Goal: Task Accomplishment & Management: Use online tool/utility

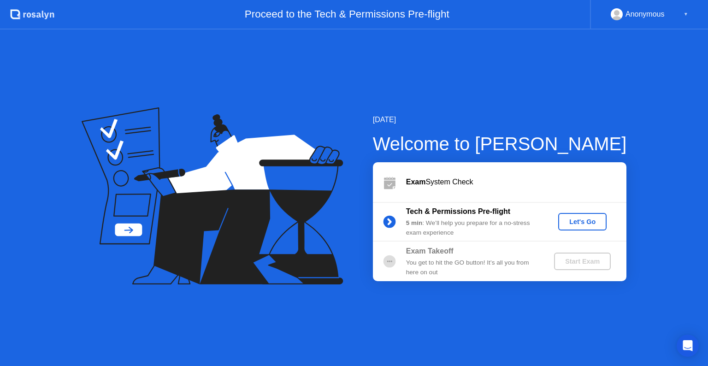
click at [579, 223] on div "Let's Go" at bounding box center [582, 221] width 41 height 7
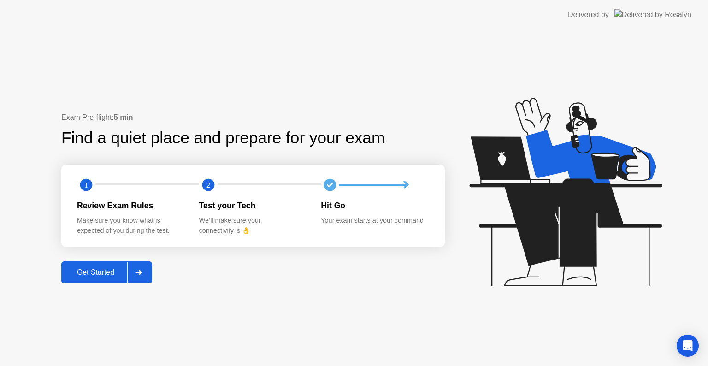
click at [102, 275] on div "Get Started" at bounding box center [95, 272] width 63 height 8
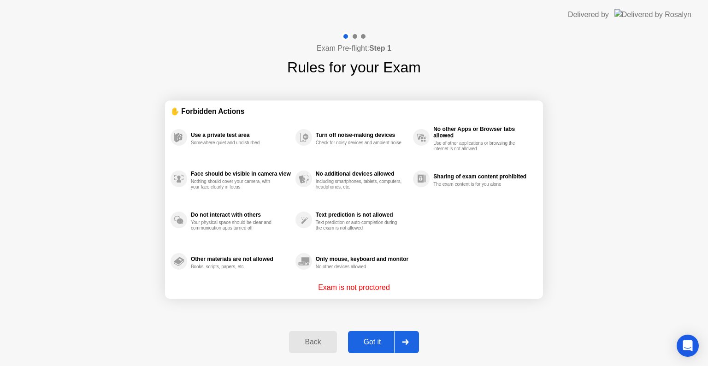
click at [374, 345] on div "Got it" at bounding box center [372, 342] width 43 height 8
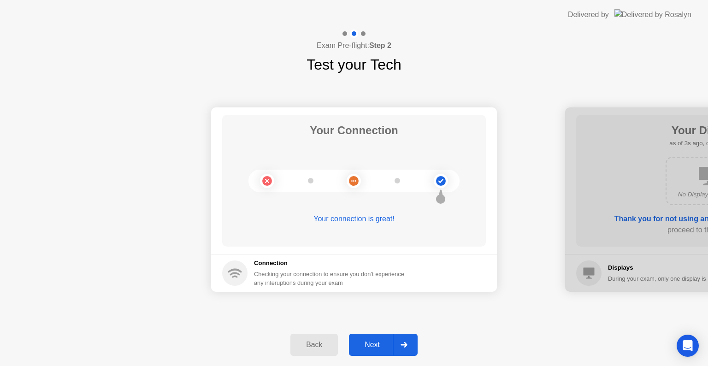
click at [374, 345] on div "Next" at bounding box center [372, 345] width 41 height 8
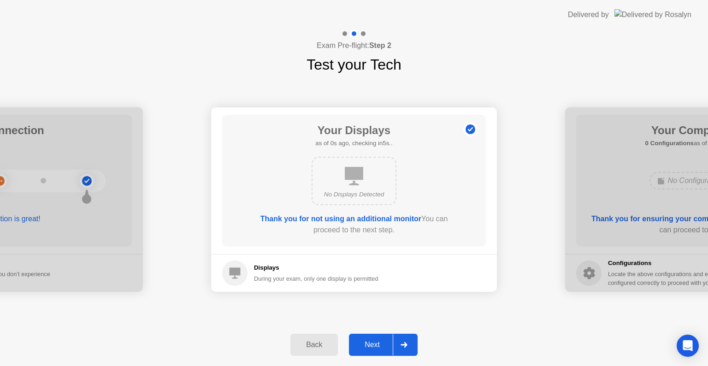
click at [374, 345] on div "Next" at bounding box center [372, 345] width 41 height 8
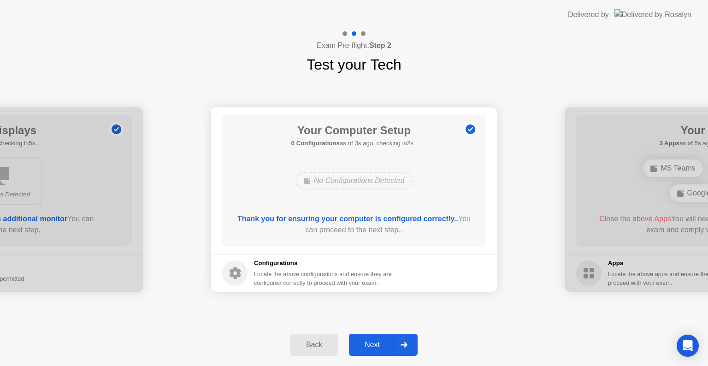
click at [374, 345] on div "Next" at bounding box center [372, 345] width 41 height 8
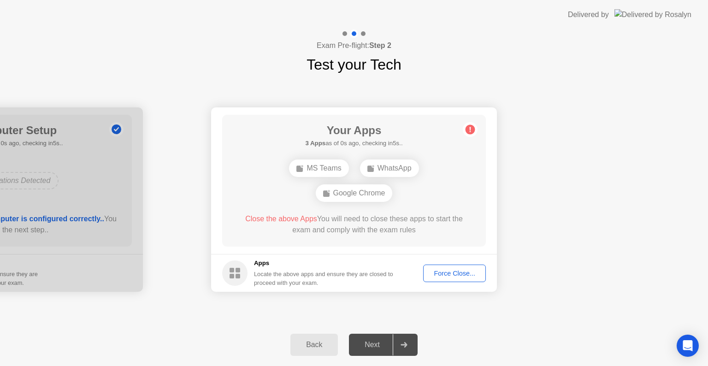
click at [453, 274] on div "Force Close..." at bounding box center [454, 273] width 56 height 7
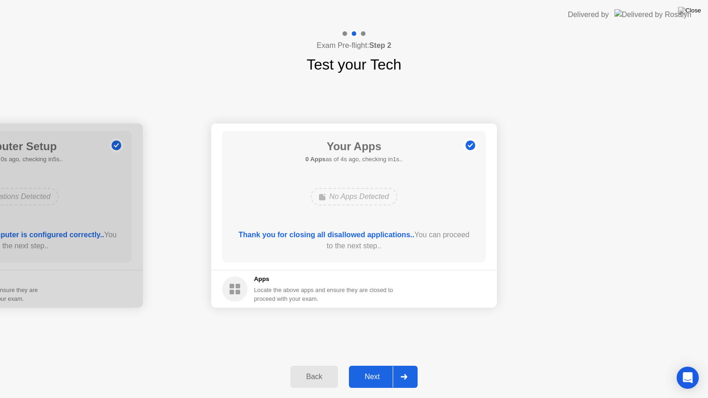
click at [378, 365] on div "Next" at bounding box center [372, 377] width 41 height 8
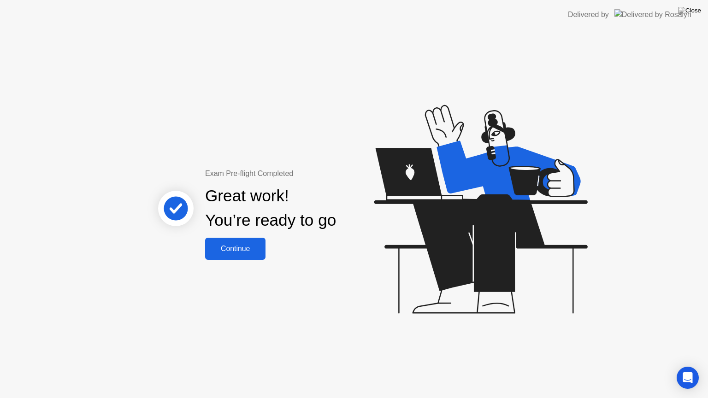
click at [246, 251] on div "Continue" at bounding box center [235, 249] width 55 height 8
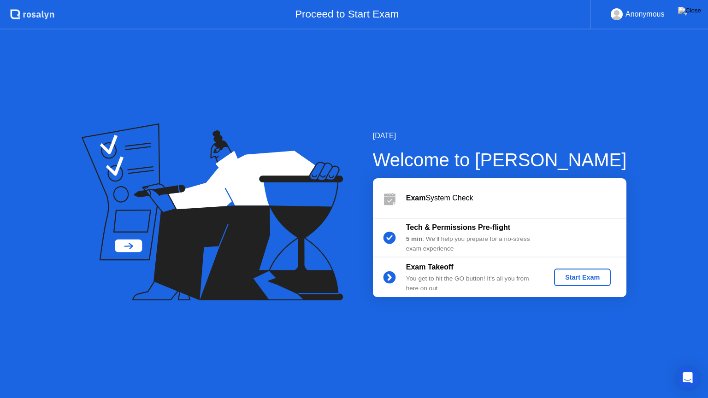
click at [573, 278] on div "Start Exam" at bounding box center [582, 277] width 49 height 7
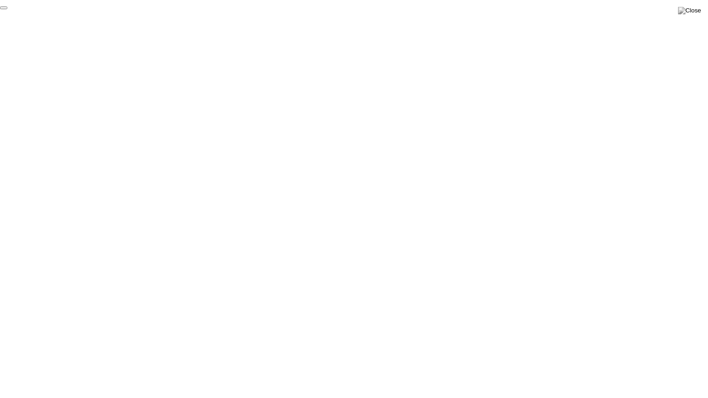
click at [7, 9] on button "End Proctoring Session" at bounding box center [3, 7] width 7 height 3
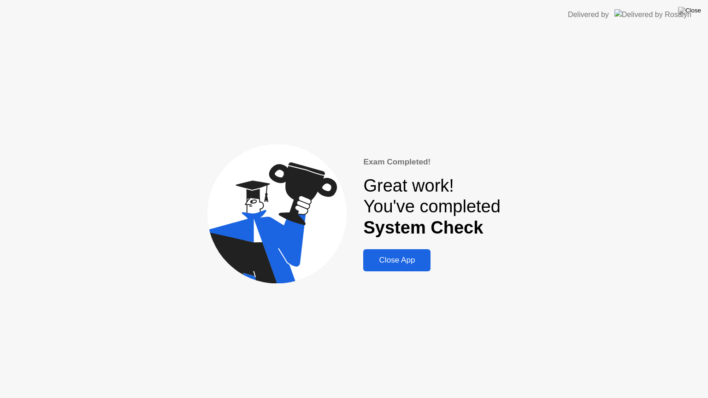
click at [393, 265] on div "Close App" at bounding box center [397, 260] width 62 height 9
